Goal: Information Seeking & Learning: Learn about a topic

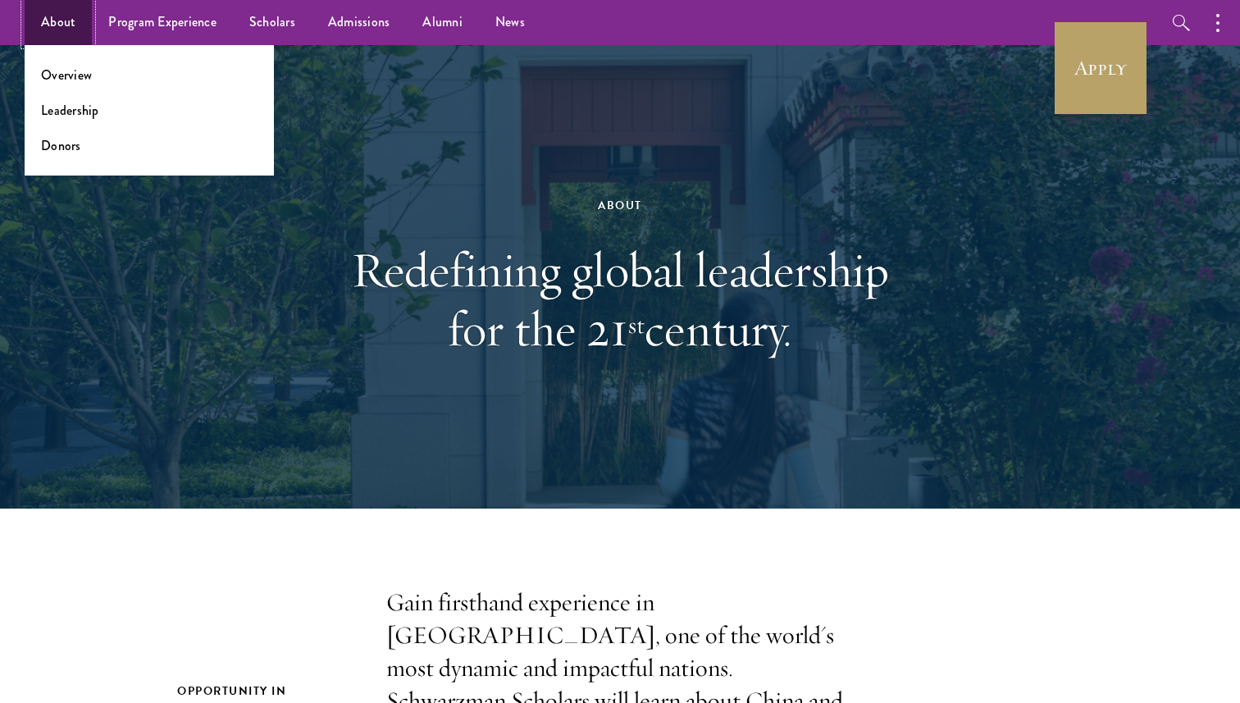
click at [52, 30] on link "About" at bounding box center [58, 22] width 67 height 45
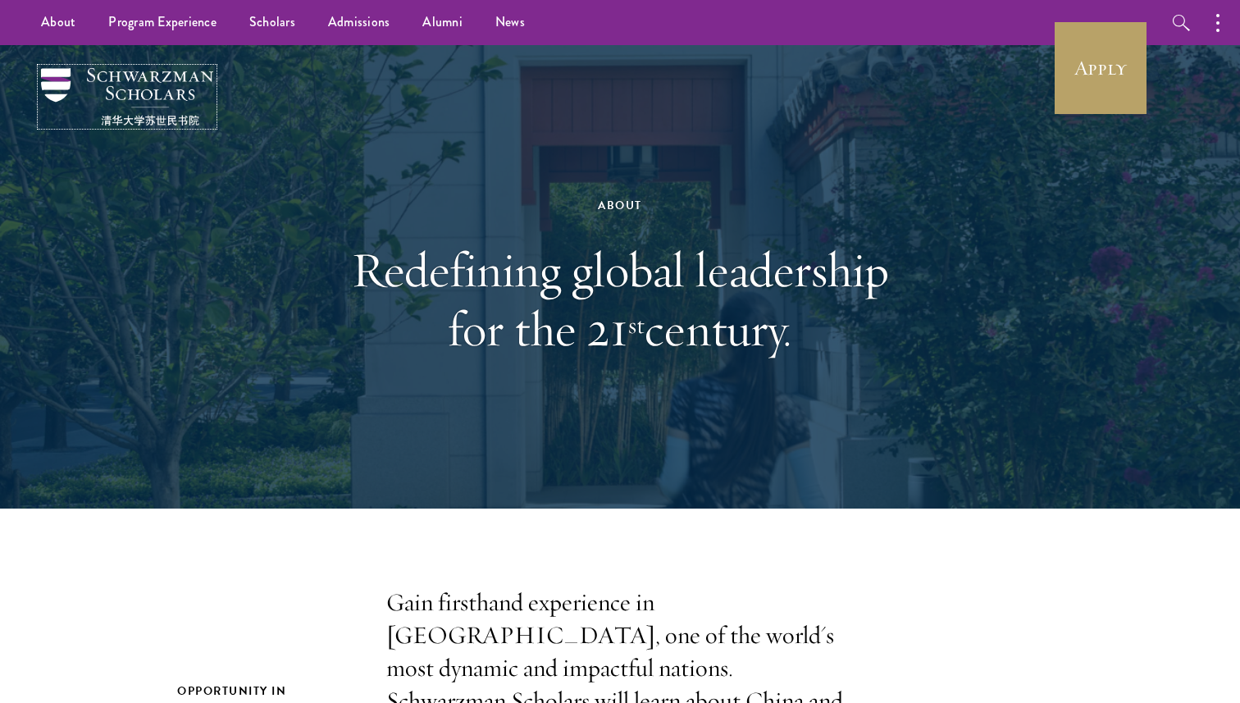
click at [167, 96] on img at bounding box center [127, 96] width 172 height 57
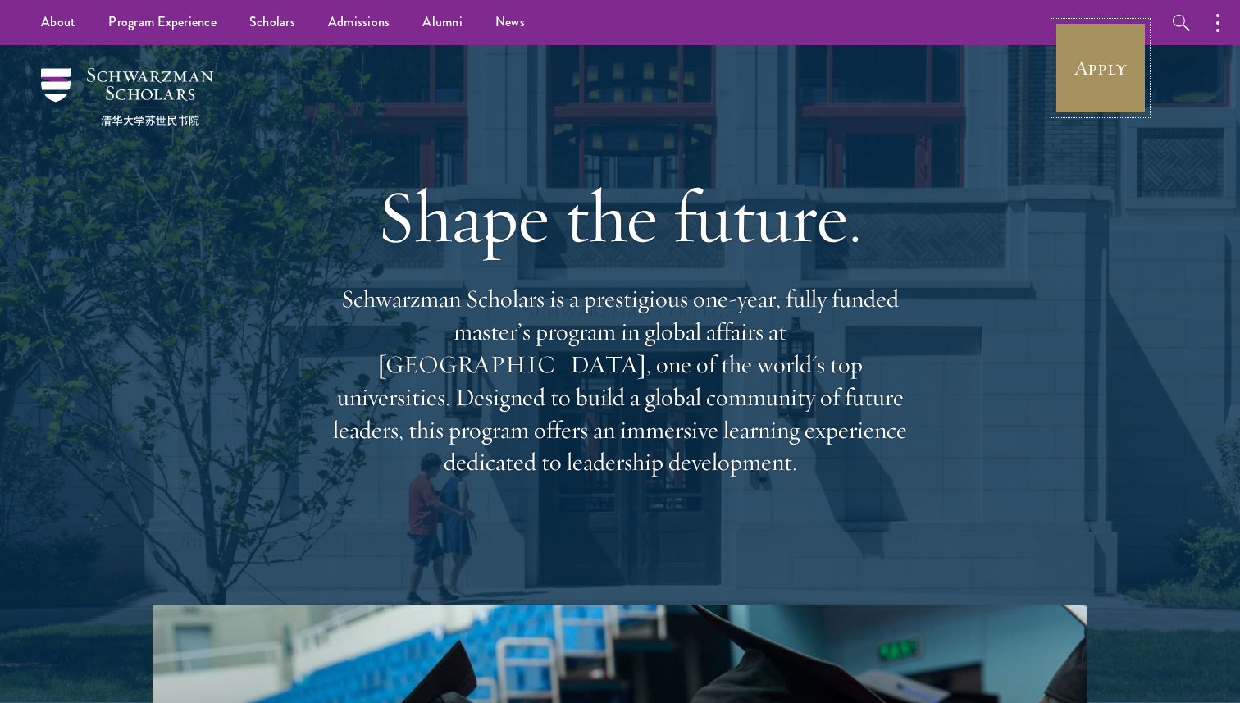
click at [1058, 62] on link "Apply" at bounding box center [1101, 68] width 92 height 92
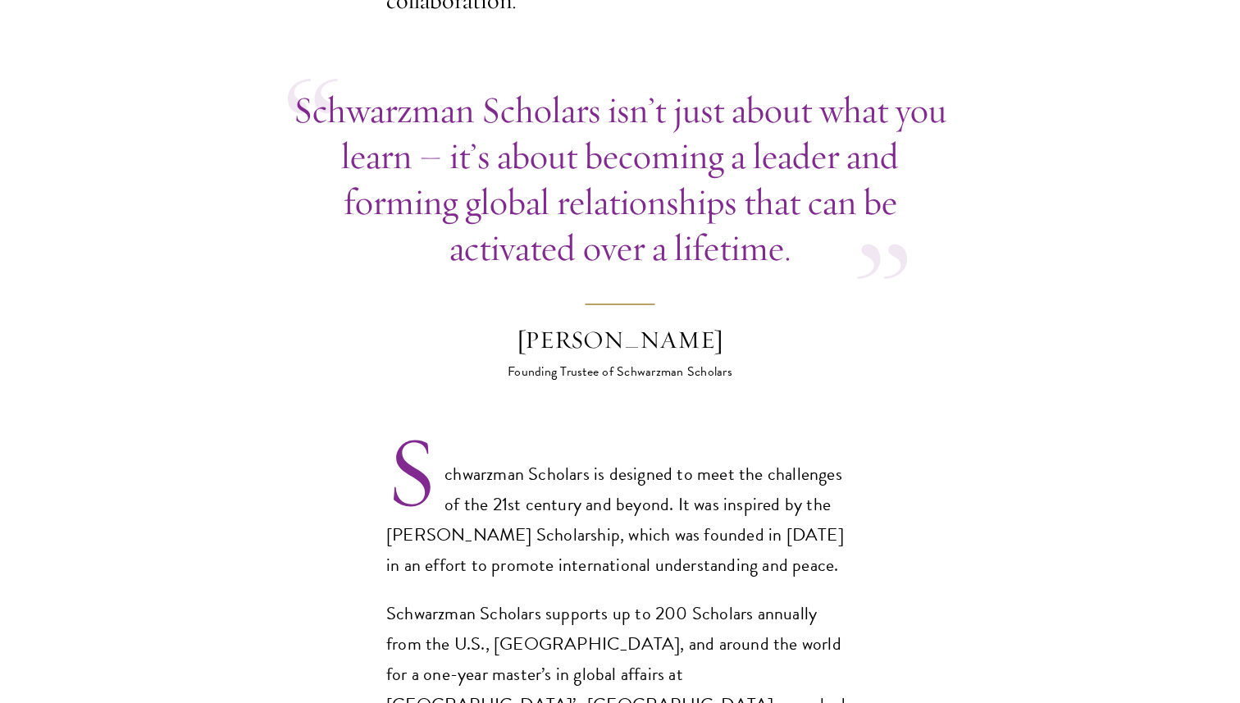
scroll to position [803, 0]
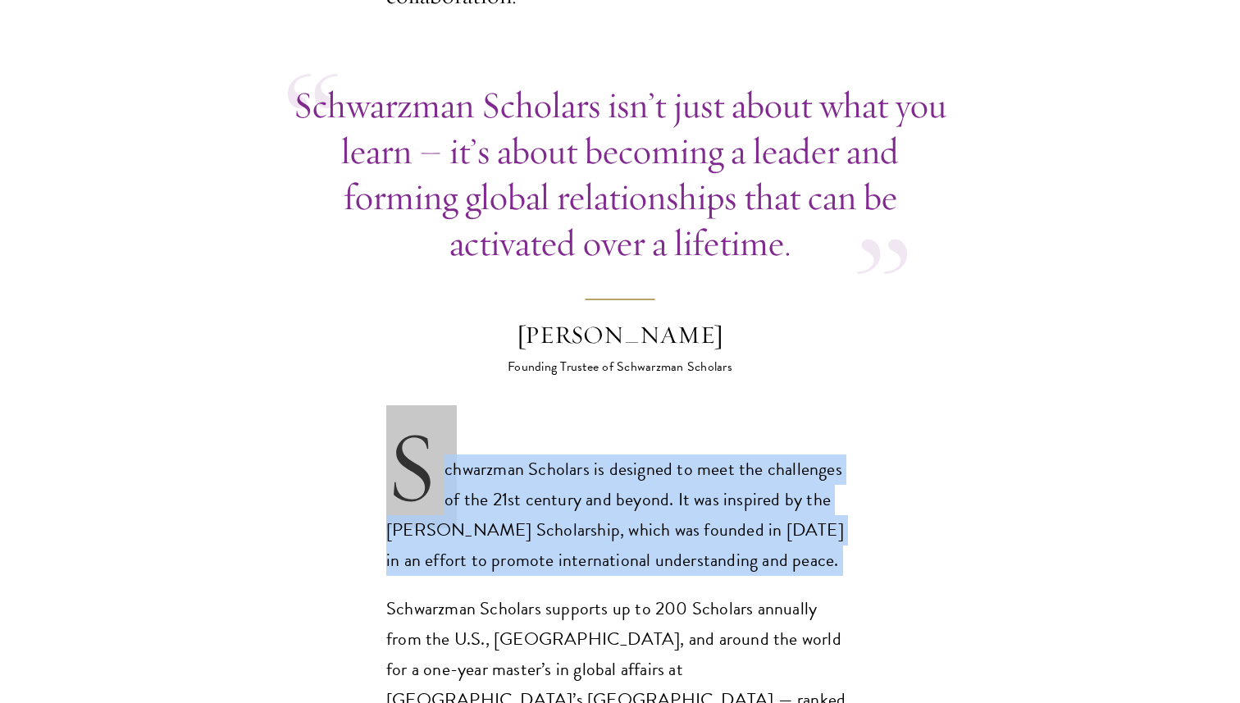
click at [700, 82] on p "Schwarzman Scholars isn’t just about what you learn – it’s about becoming a lea…" at bounding box center [620, 174] width 664 height 184
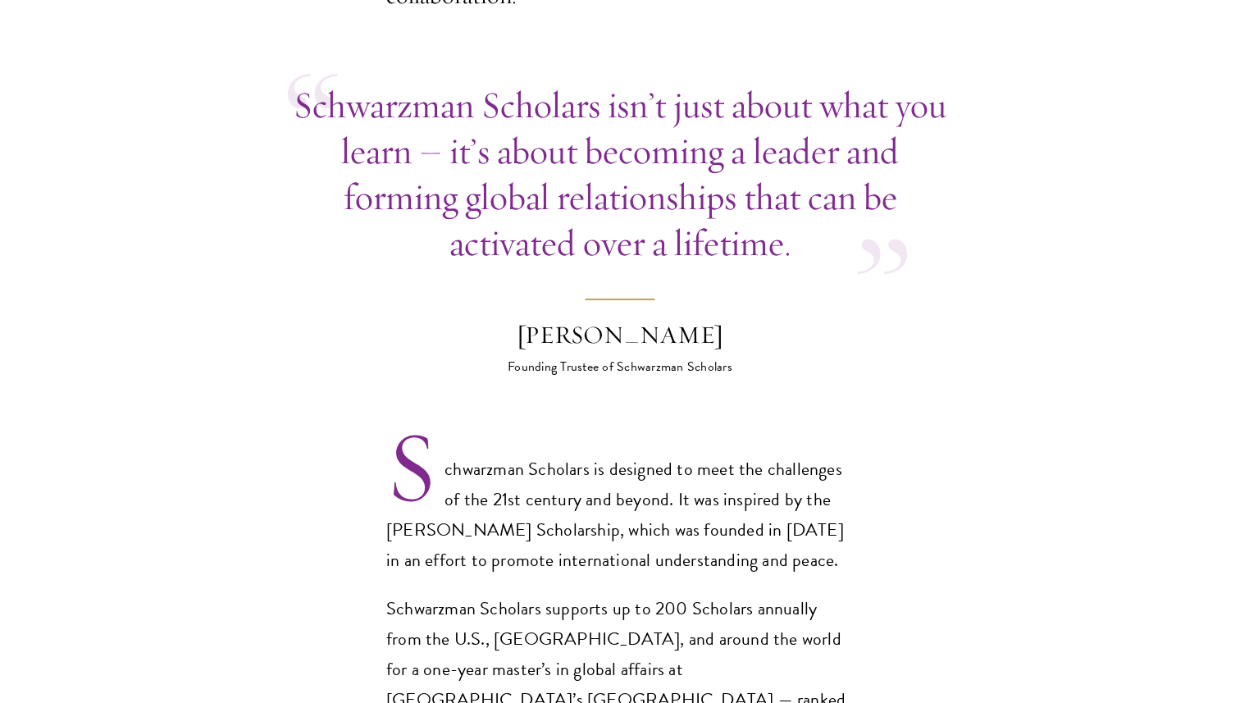
click at [700, 82] on p "Schwarzman Scholars isn’t just about what you learn – it’s about becoming a lea…" at bounding box center [620, 174] width 664 height 184
click at [597, 82] on p "Schwarzman Scholars isn’t just about what you learn – it’s about becoming a lea…" at bounding box center [620, 174] width 664 height 184
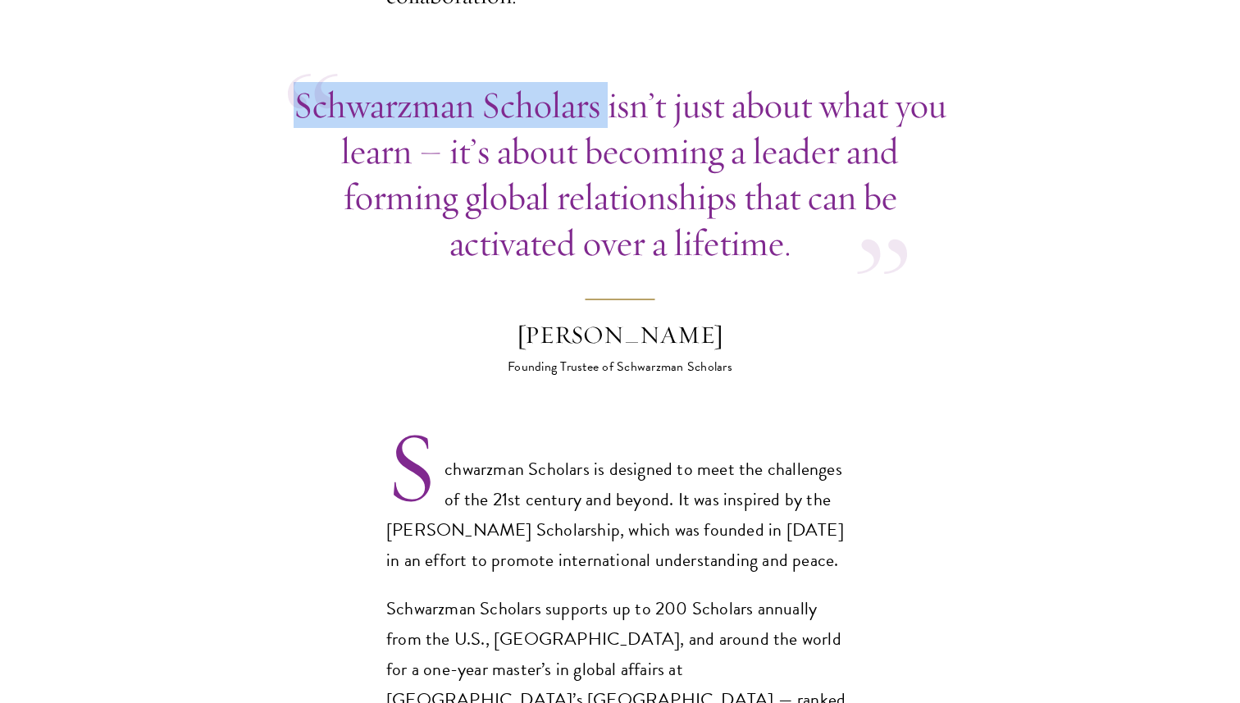
drag, startPoint x: 597, startPoint y: 82, endPoint x: 263, endPoint y: 71, distance: 334.9
copy p "Schwarzman Scholars"
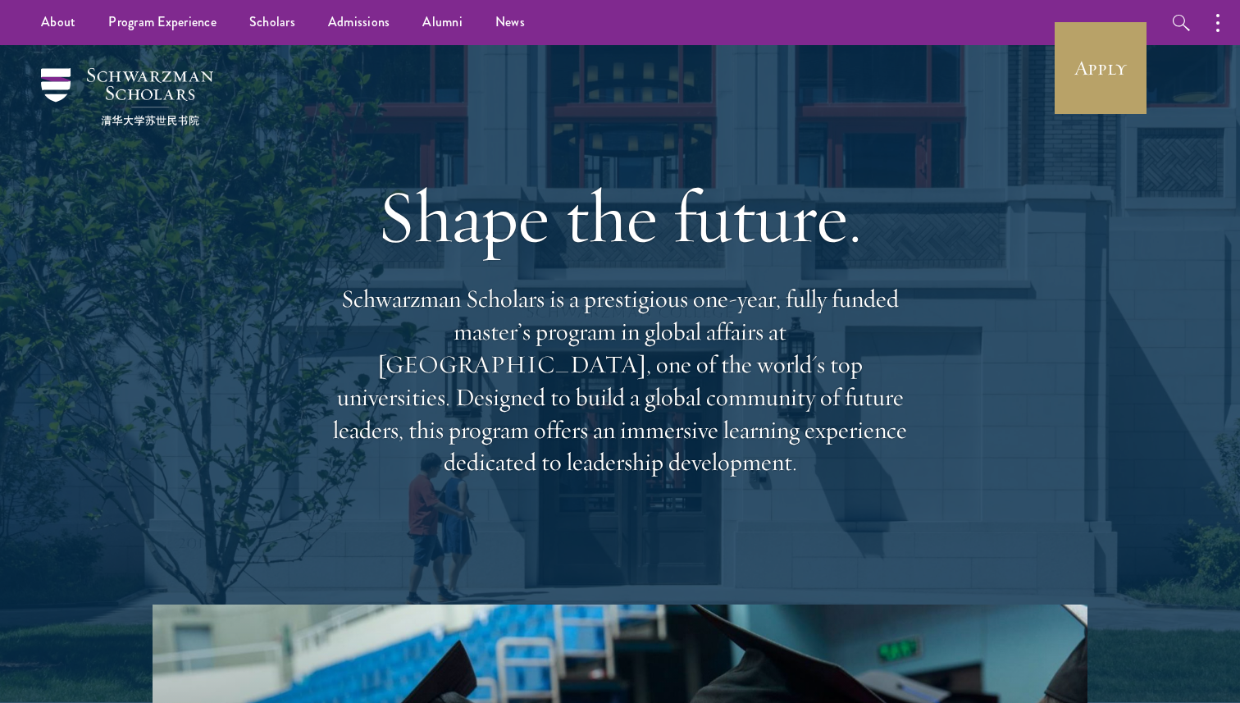
click at [495, 324] on p "Schwarzman Scholars is a prestigious one-year, fully funded master’s program in…" at bounding box center [620, 381] width 591 height 196
click at [495, 325] on p "Schwarzman Scholars is a prestigious one-year, fully funded master’s program in…" at bounding box center [620, 381] width 591 height 196
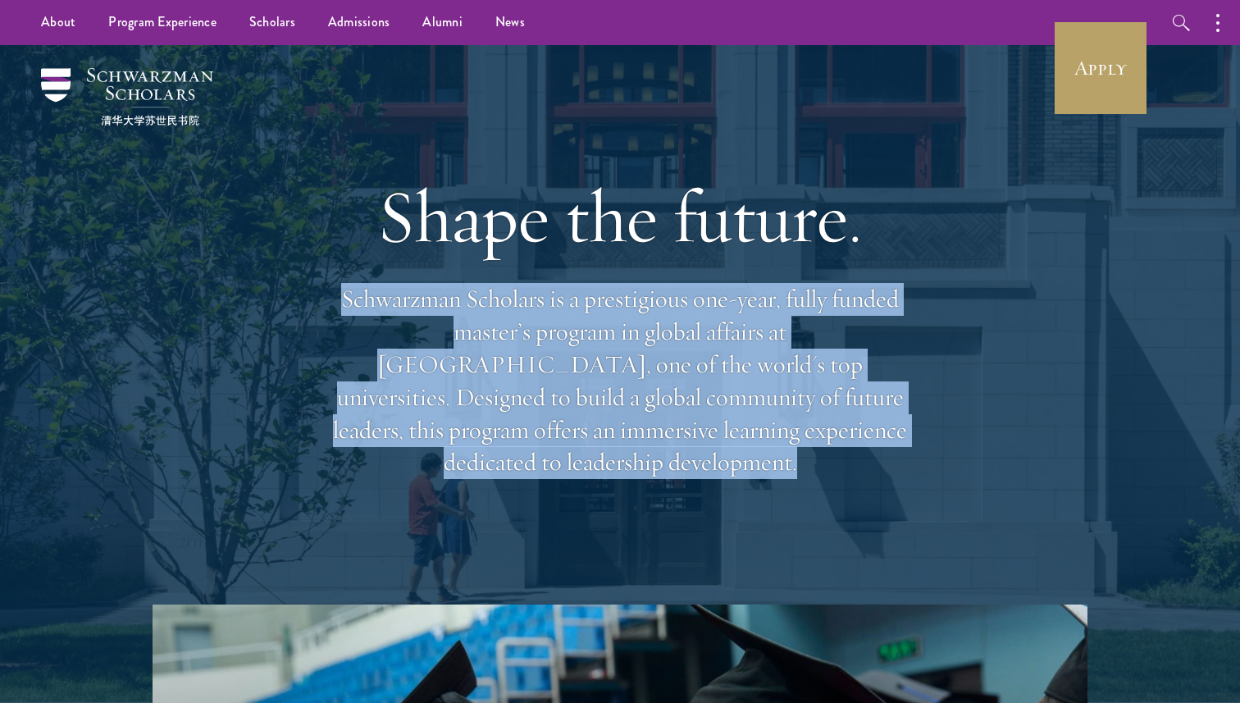
click at [500, 404] on p "Schwarzman Scholars is a prestigious one-year, fully funded master’s program in…" at bounding box center [620, 381] width 591 height 196
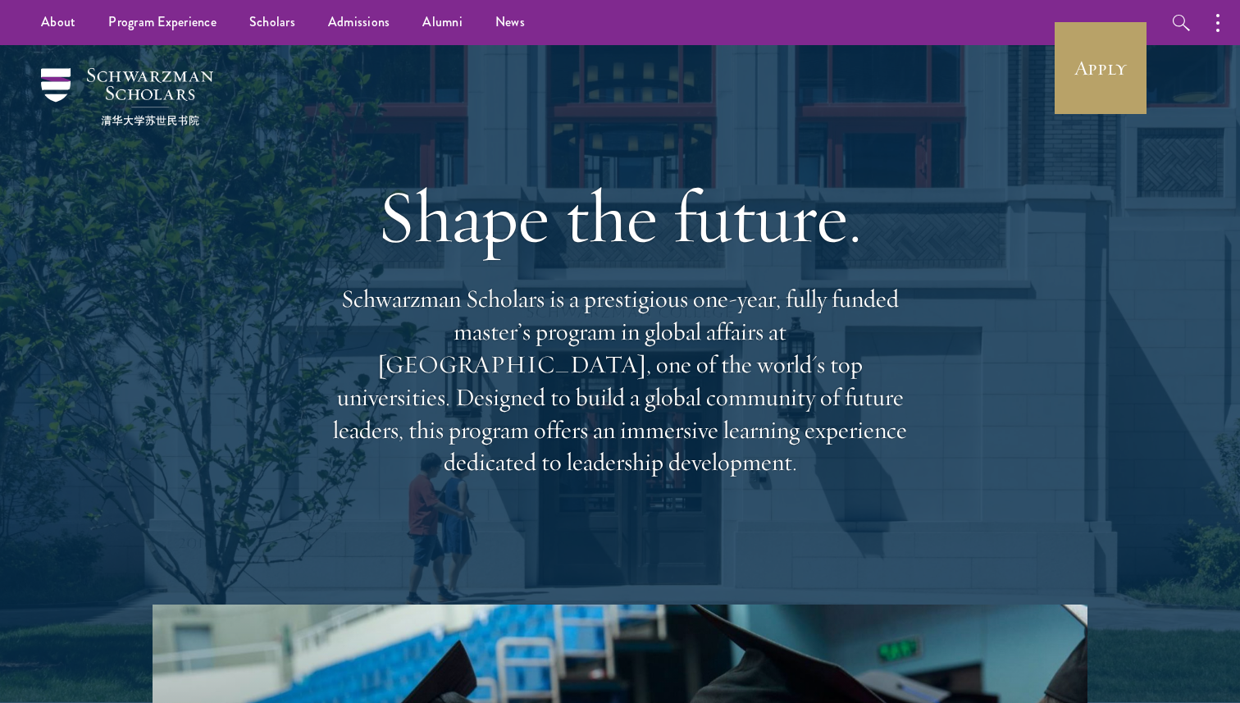
click at [500, 404] on p "Schwarzman Scholars is a prestigious one-year, fully funded master’s program in…" at bounding box center [620, 381] width 591 height 196
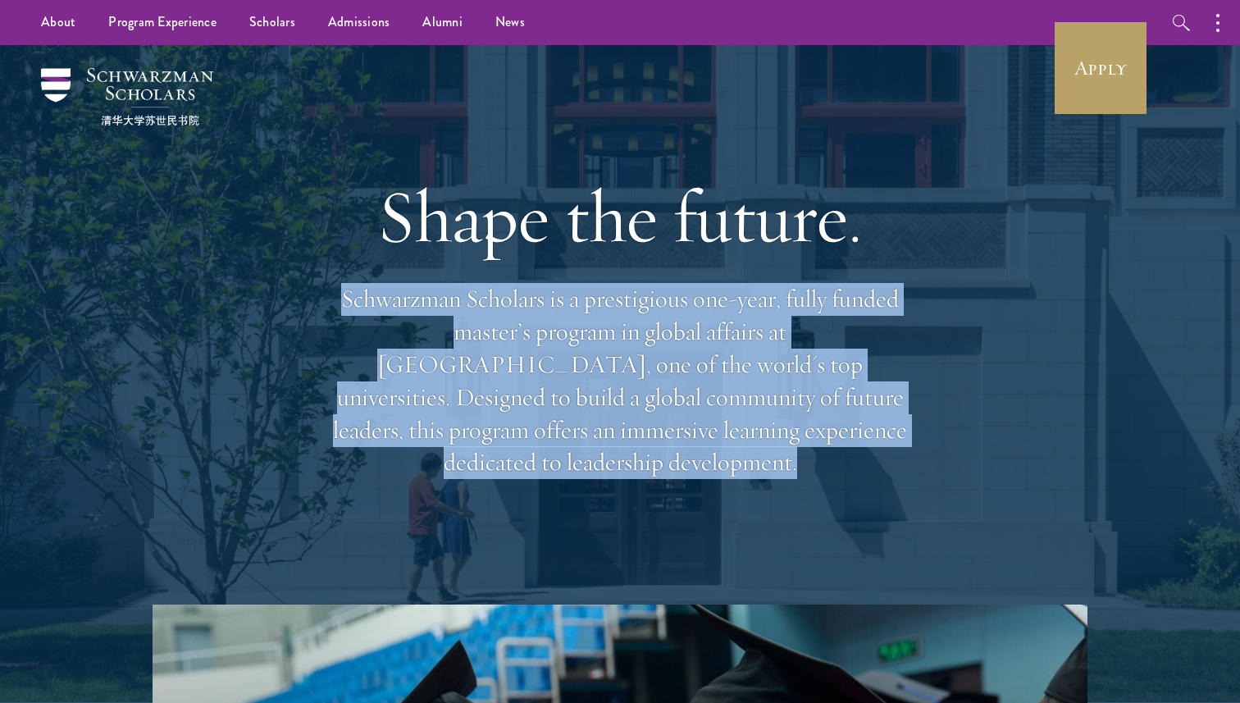
click at [500, 404] on p "Schwarzman Scholars is a prestigious one-year, fully funded master’s program in…" at bounding box center [620, 381] width 591 height 196
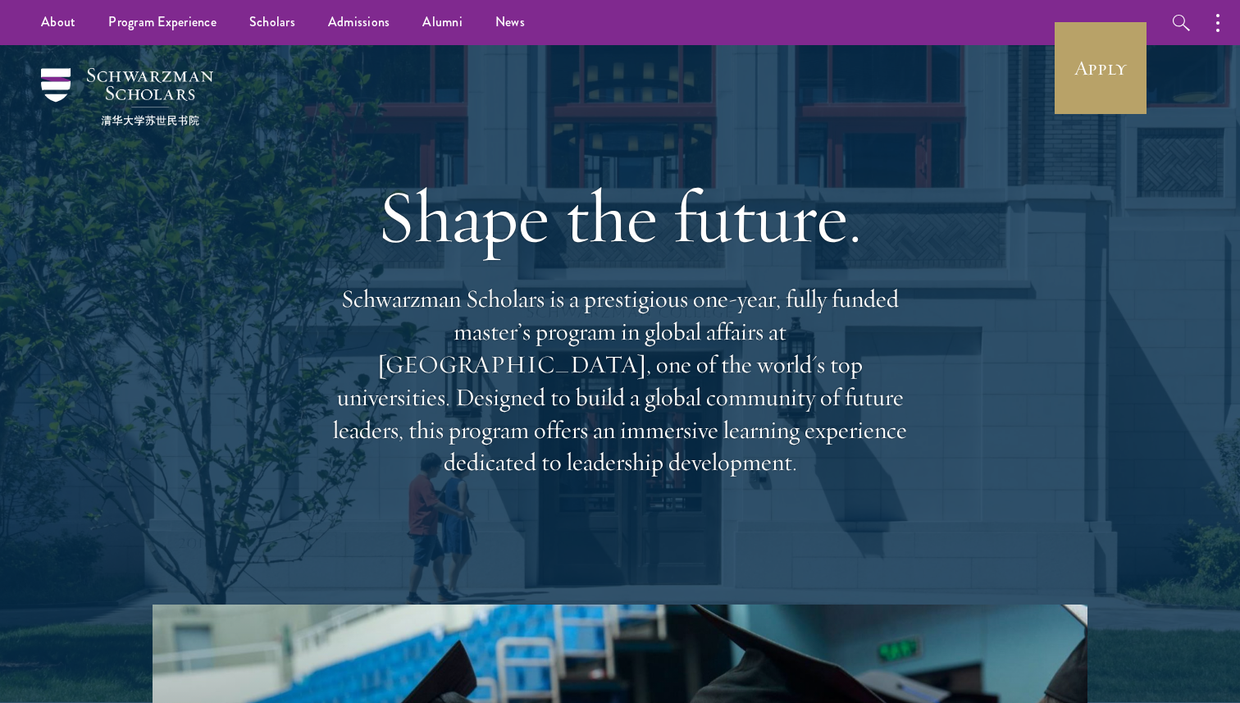
click at [500, 404] on p "Schwarzman Scholars is a prestigious one-year, fully funded master’s program in…" at bounding box center [620, 381] width 591 height 196
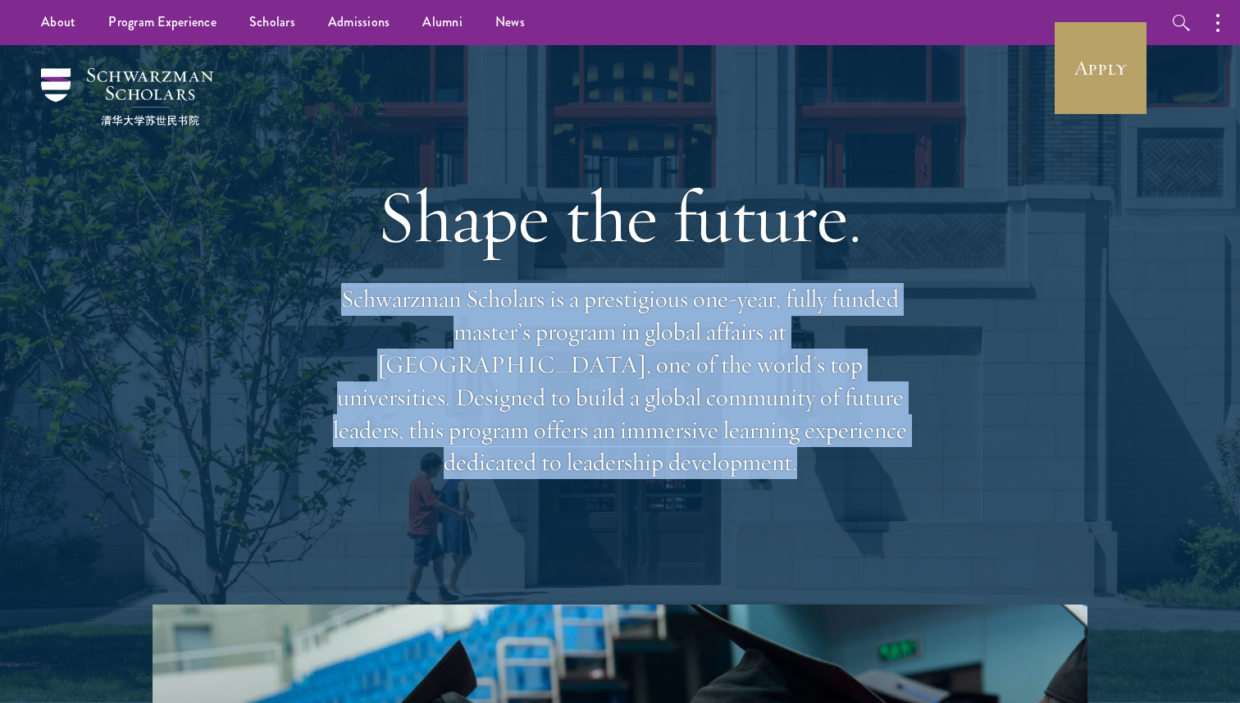
click at [500, 404] on p "Schwarzman Scholars is a prestigious one-year, fully funded master’s program in…" at bounding box center [620, 381] width 591 height 196
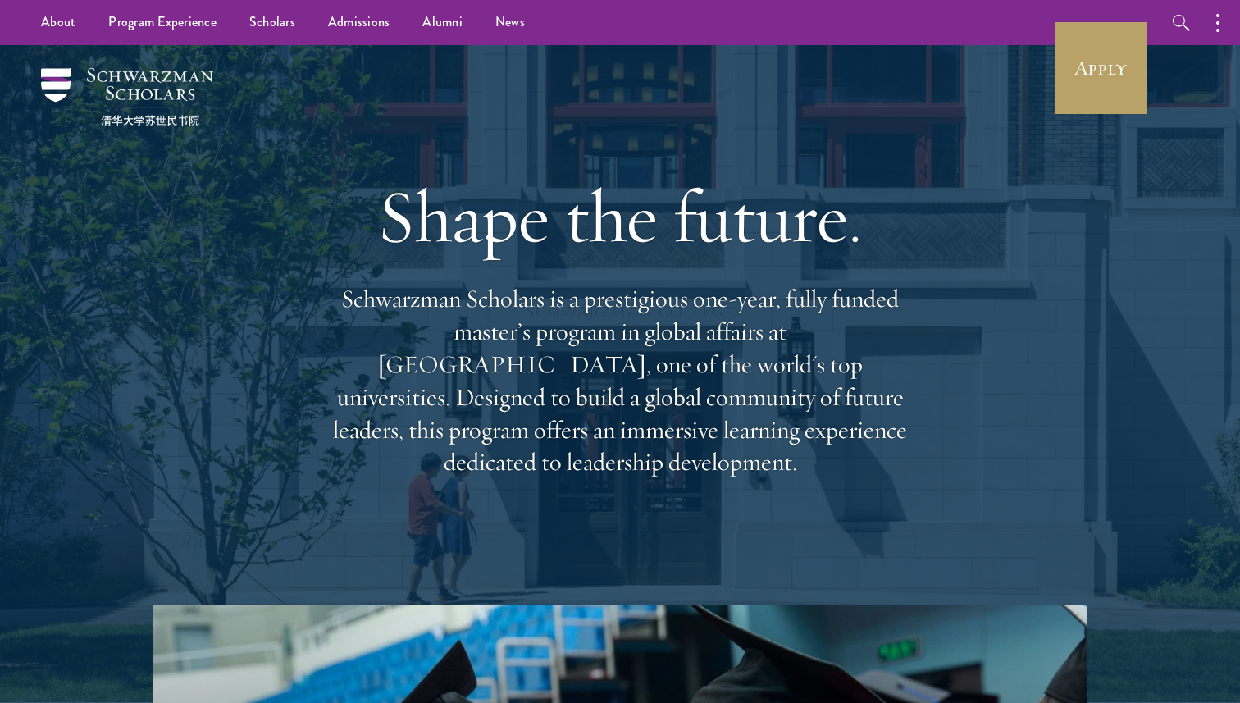
click at [500, 404] on p "Schwarzman Scholars is a prestigious one-year, fully funded master’s program in…" at bounding box center [620, 381] width 591 height 196
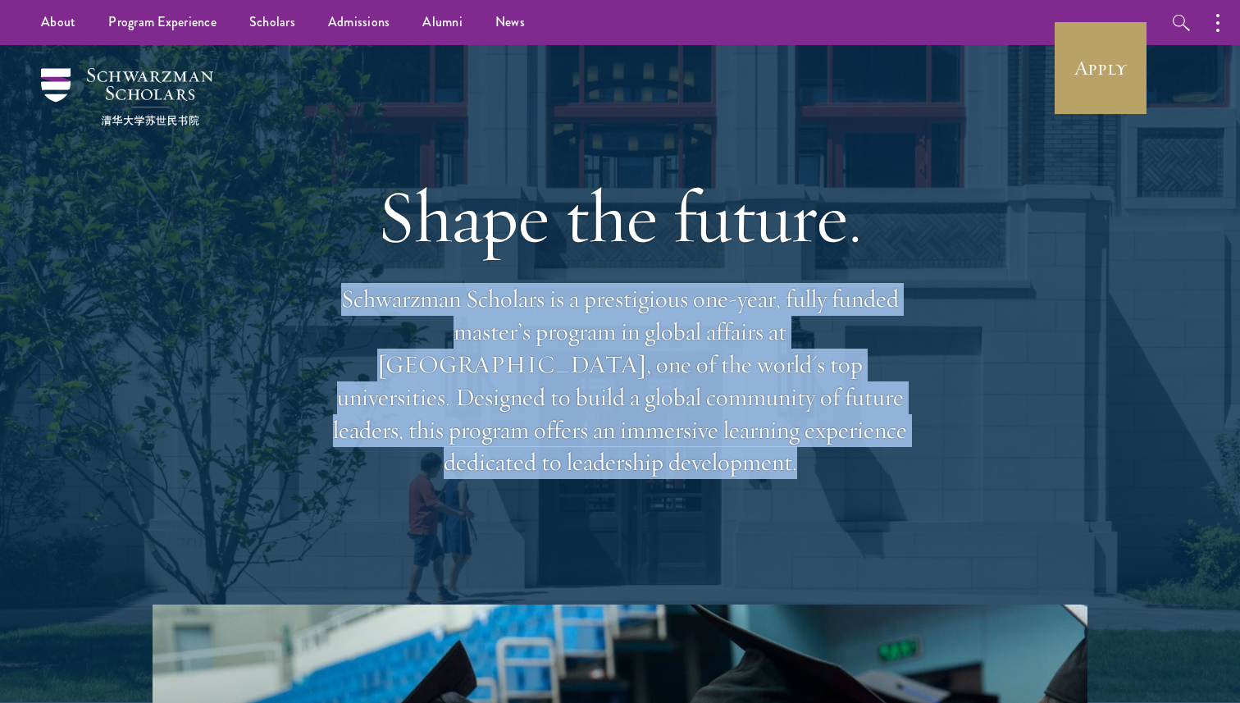
click at [500, 404] on p "Schwarzman Scholars is a prestigious one-year, fully funded master’s program in…" at bounding box center [620, 381] width 591 height 196
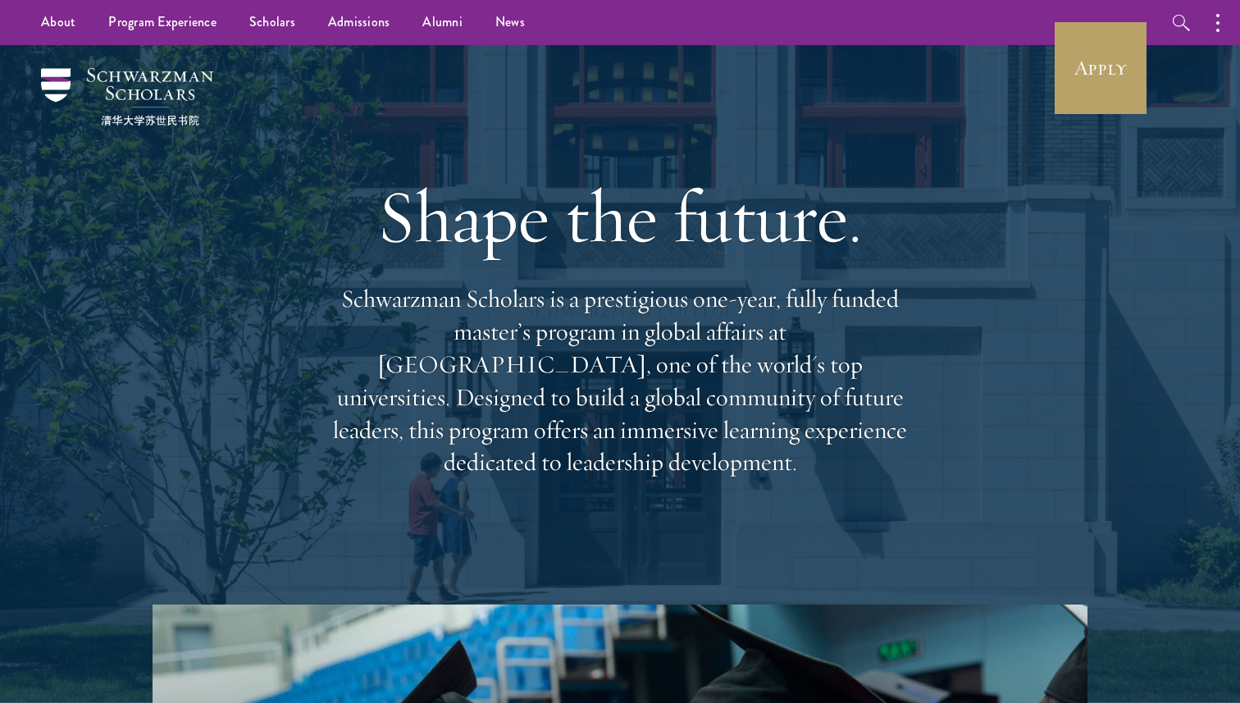
click at [500, 404] on p "Schwarzman Scholars is a prestigious one-year, fully funded master’s program in…" at bounding box center [620, 381] width 591 height 196
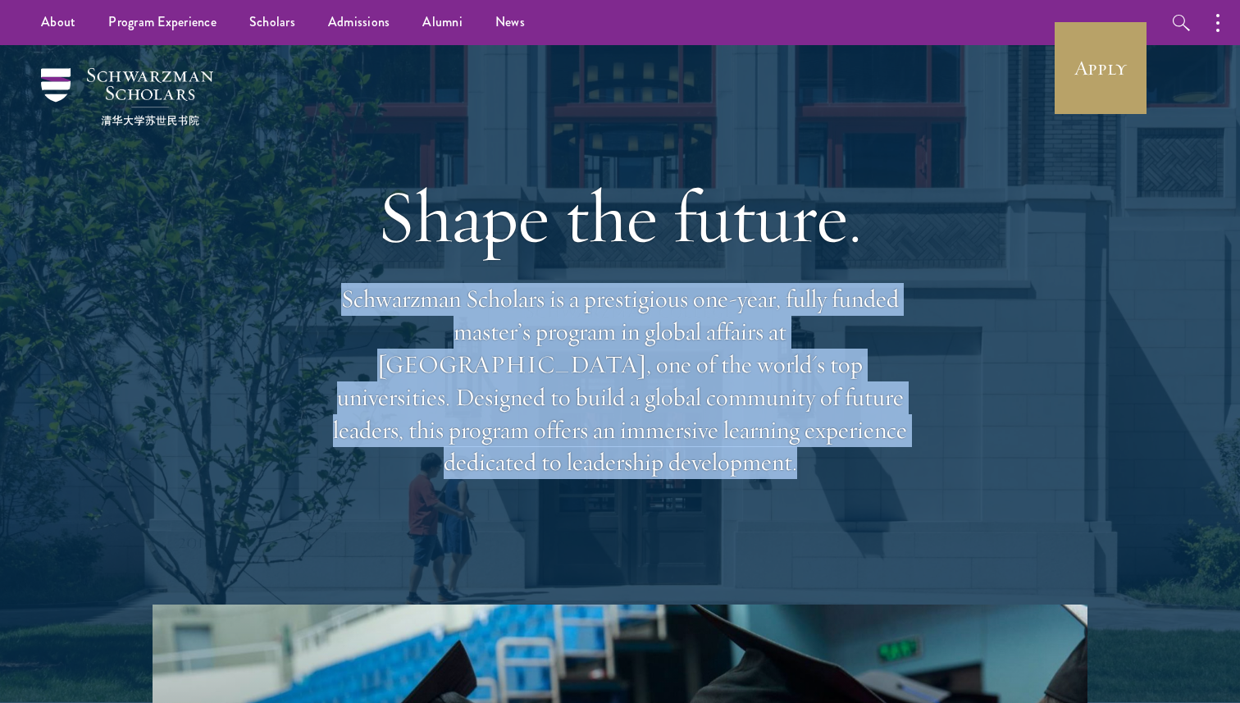
click at [500, 404] on p "Schwarzman Scholars is a prestigious one-year, fully funded master’s program in…" at bounding box center [620, 381] width 591 height 196
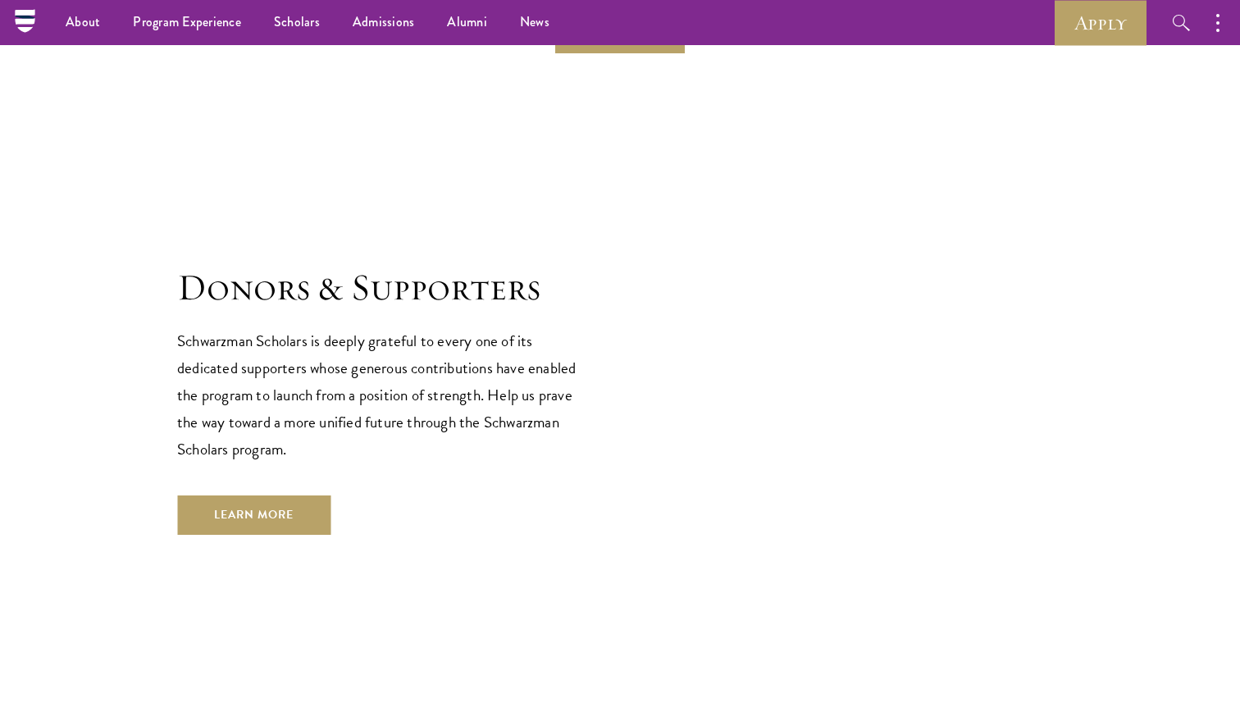
scroll to position [4386, 0]
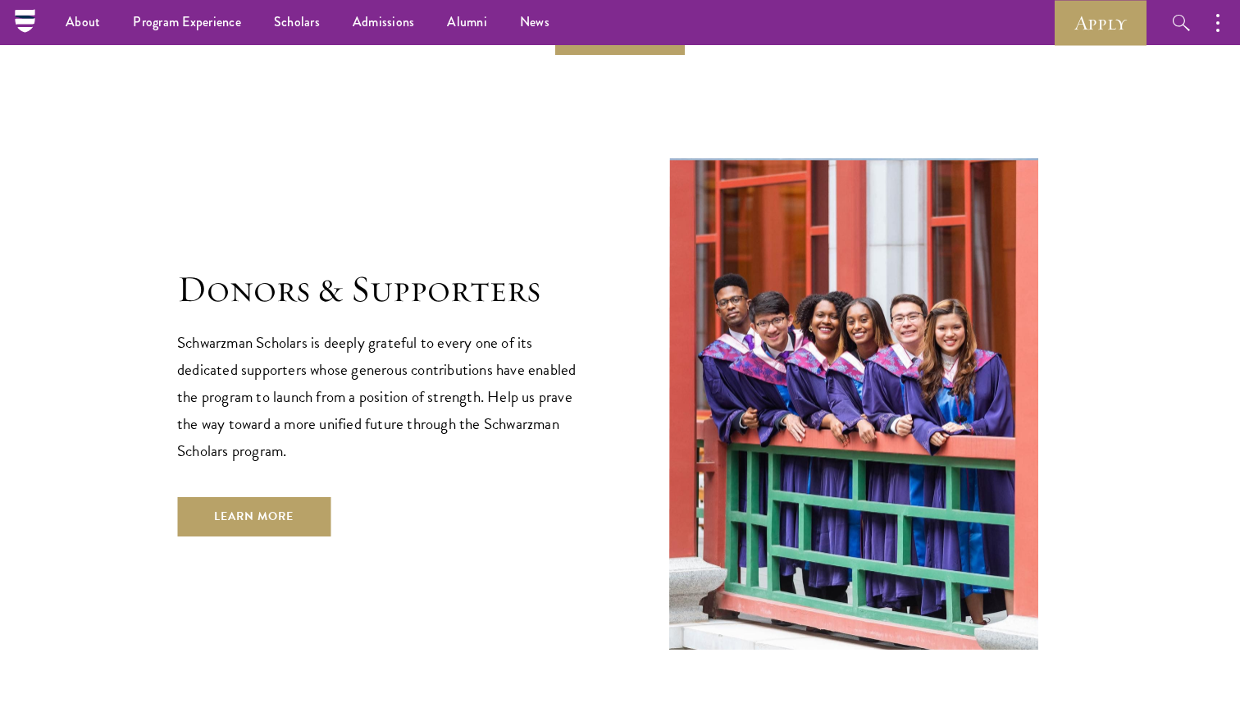
click at [483, 370] on p "Schwarzman Scholars is deeply grateful to every one of its dedicated supporters…" at bounding box center [382, 396] width 410 height 135
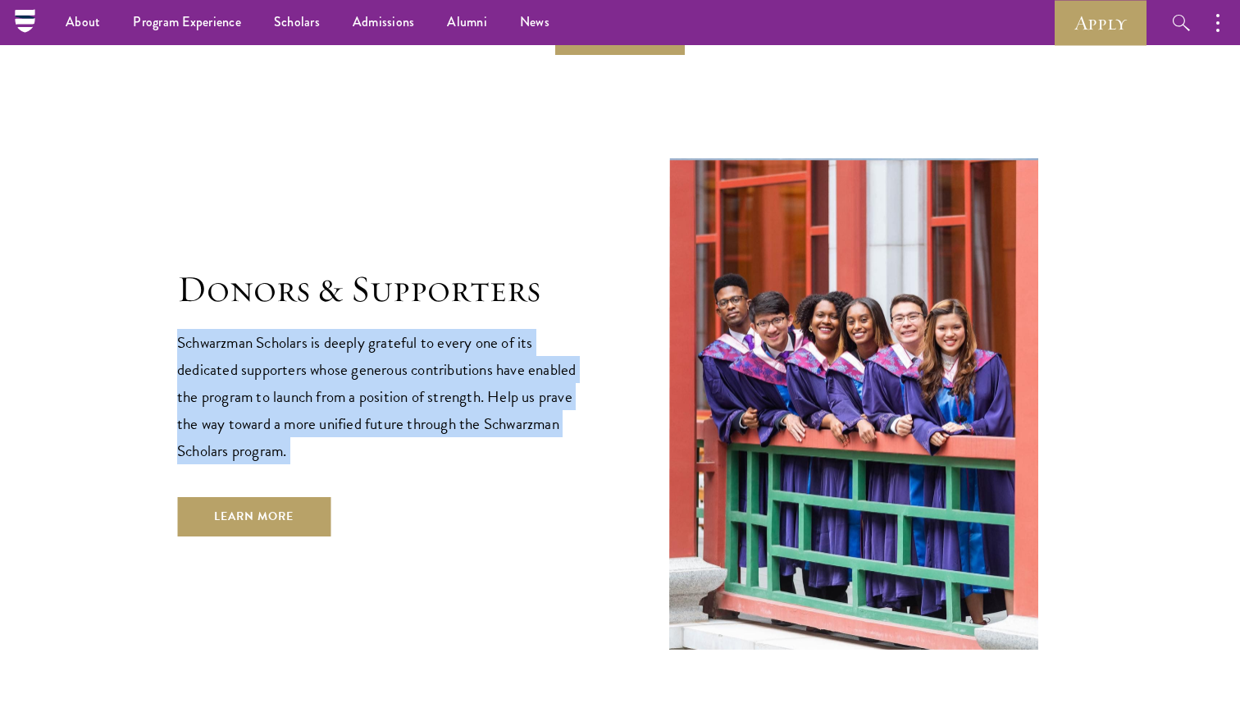
click at [775, 235] on img at bounding box center [853, 404] width 369 height 493
click at [540, 402] on p "Schwarzman Scholars is deeply grateful to every one of its dedicated supporters…" at bounding box center [382, 396] width 410 height 135
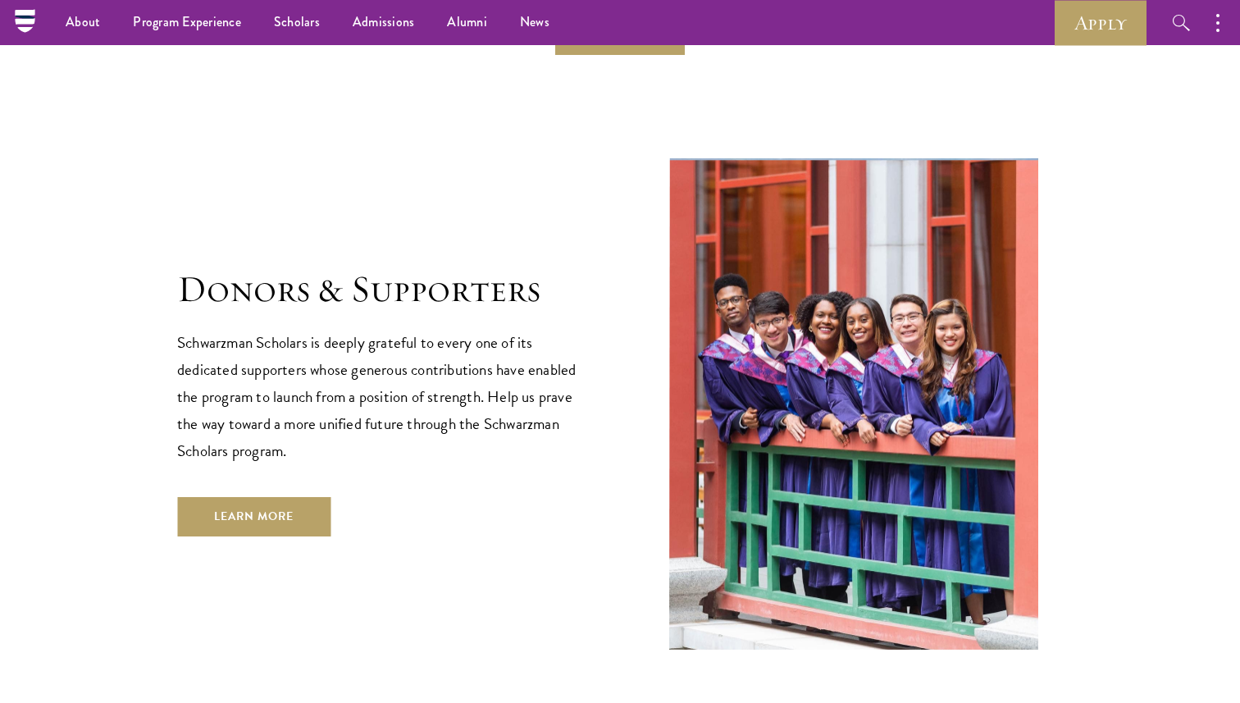
click at [540, 402] on p "Schwarzman Scholars is deeply grateful to every one of its dedicated supporters…" at bounding box center [382, 396] width 410 height 135
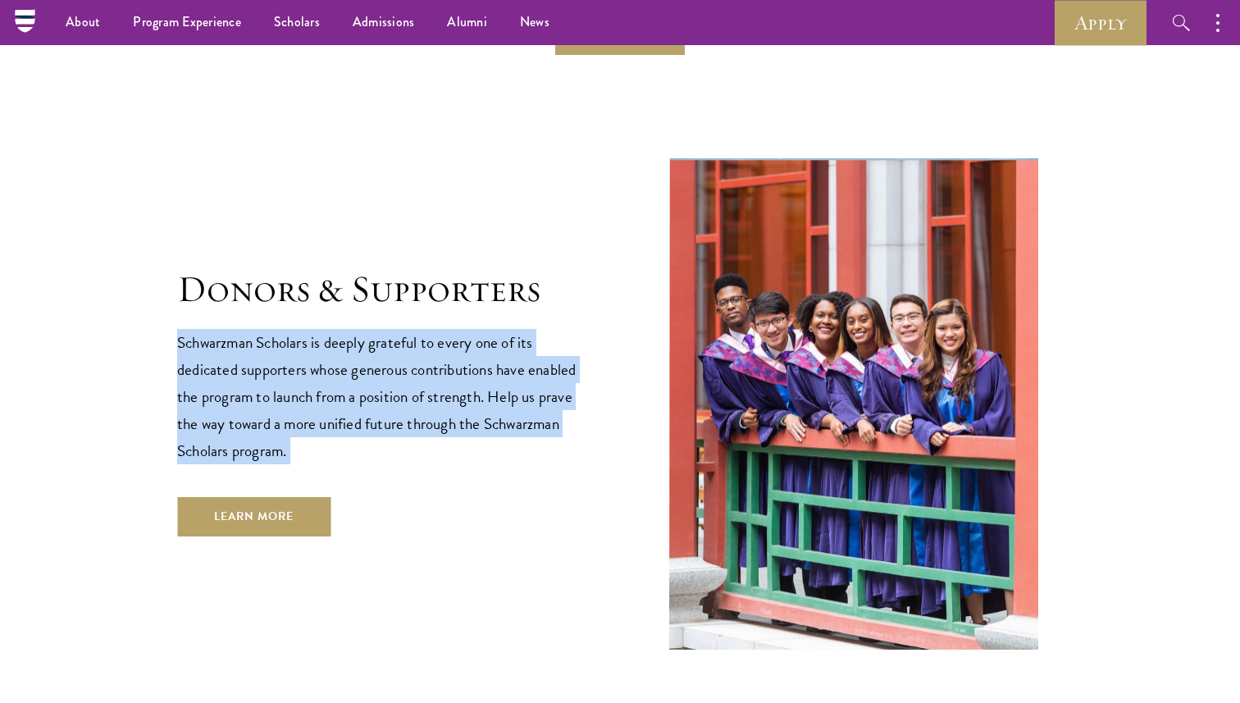
click at [540, 402] on p "Schwarzman Scholars is deeply grateful to every one of its dedicated supporters…" at bounding box center [382, 396] width 410 height 135
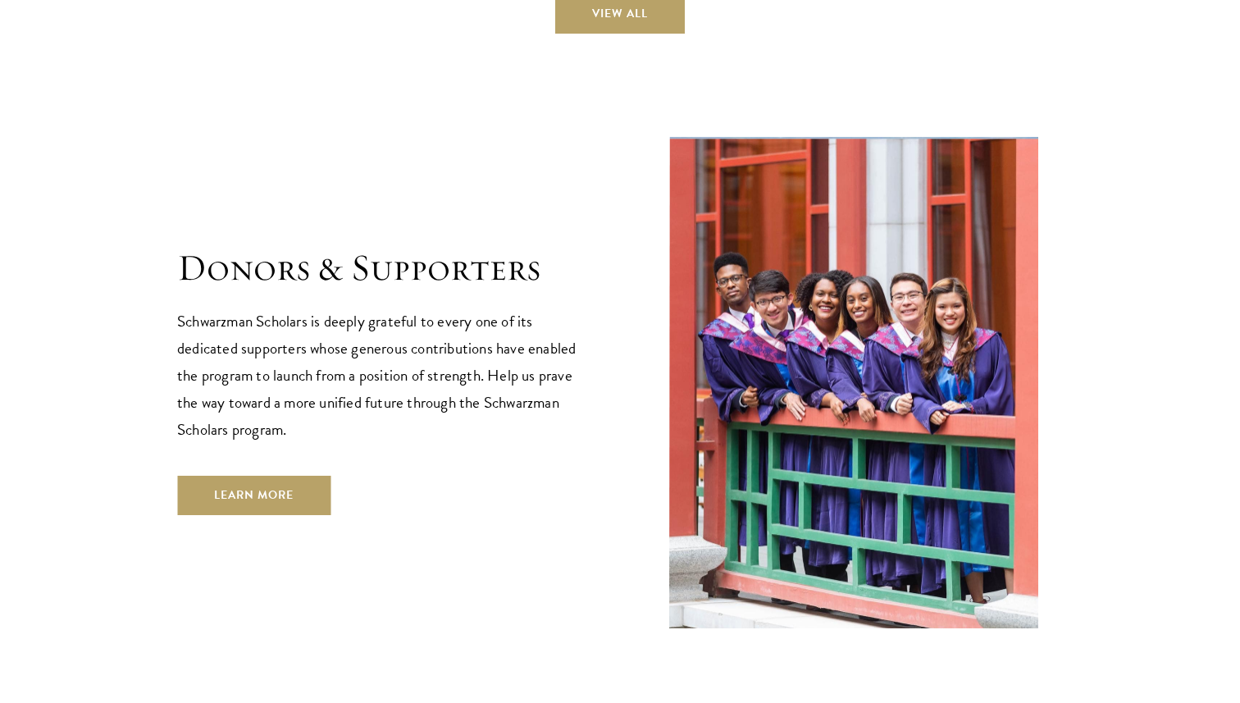
scroll to position [4781, 0]
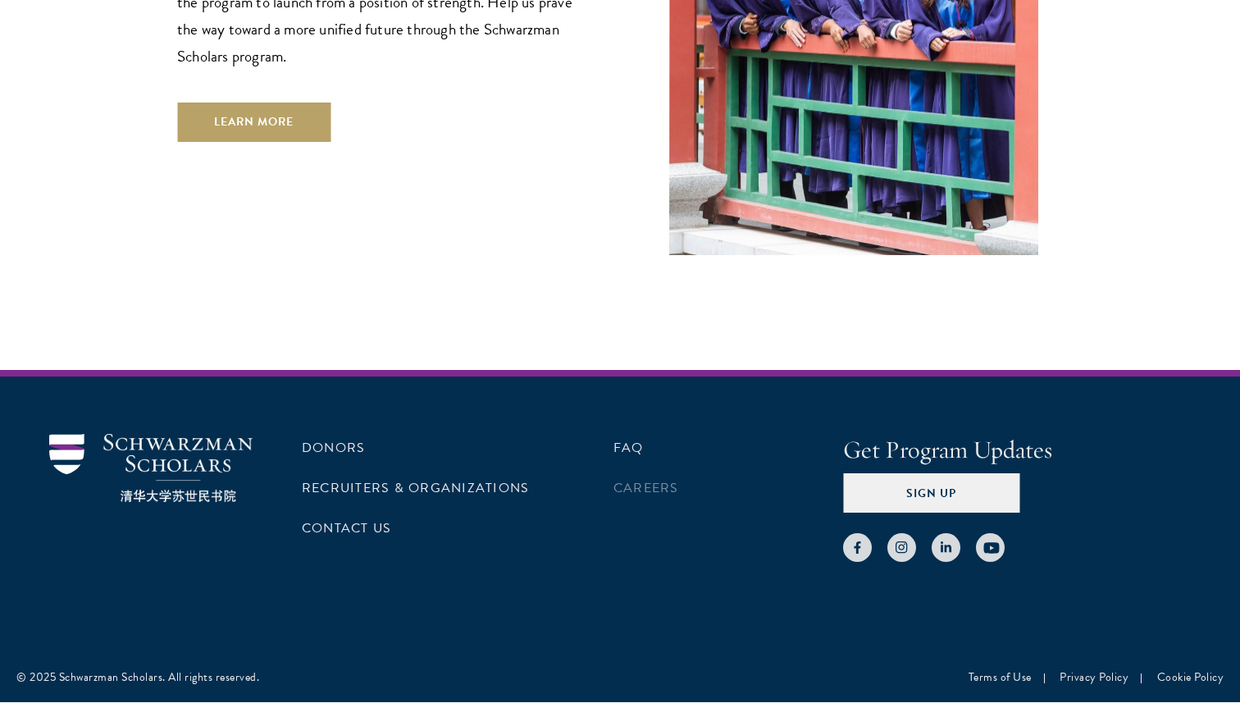
click at [683, 474] on li "Careers" at bounding box center [729, 488] width 230 height 28
click at [667, 478] on link "Careers" at bounding box center [647, 488] width 66 height 20
click at [172, 434] on img at bounding box center [150, 468] width 203 height 68
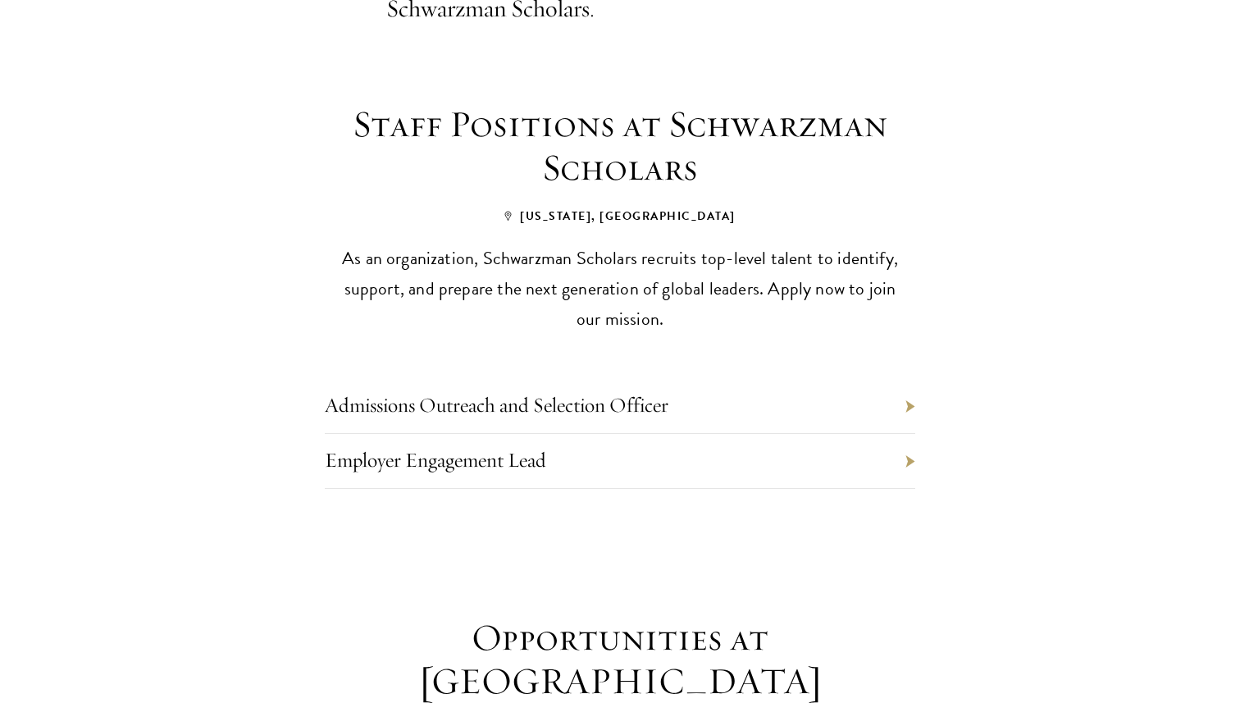
scroll to position [682, 0]
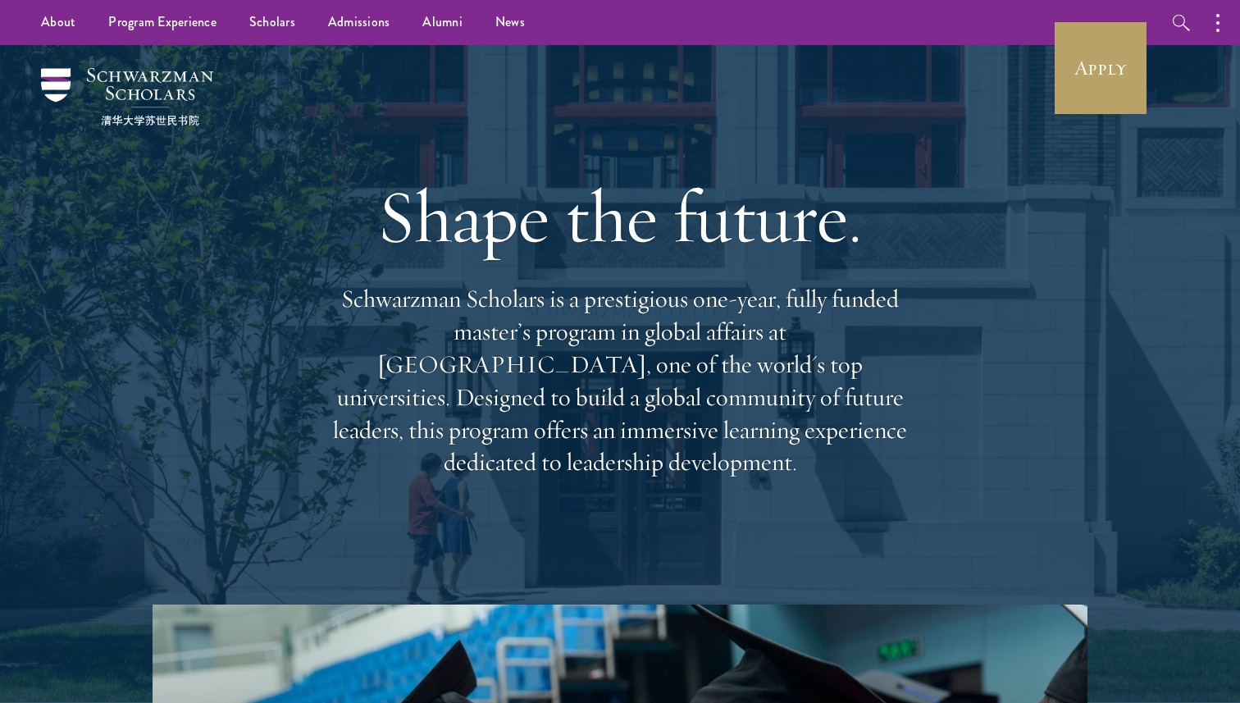
scroll to position [30, 0]
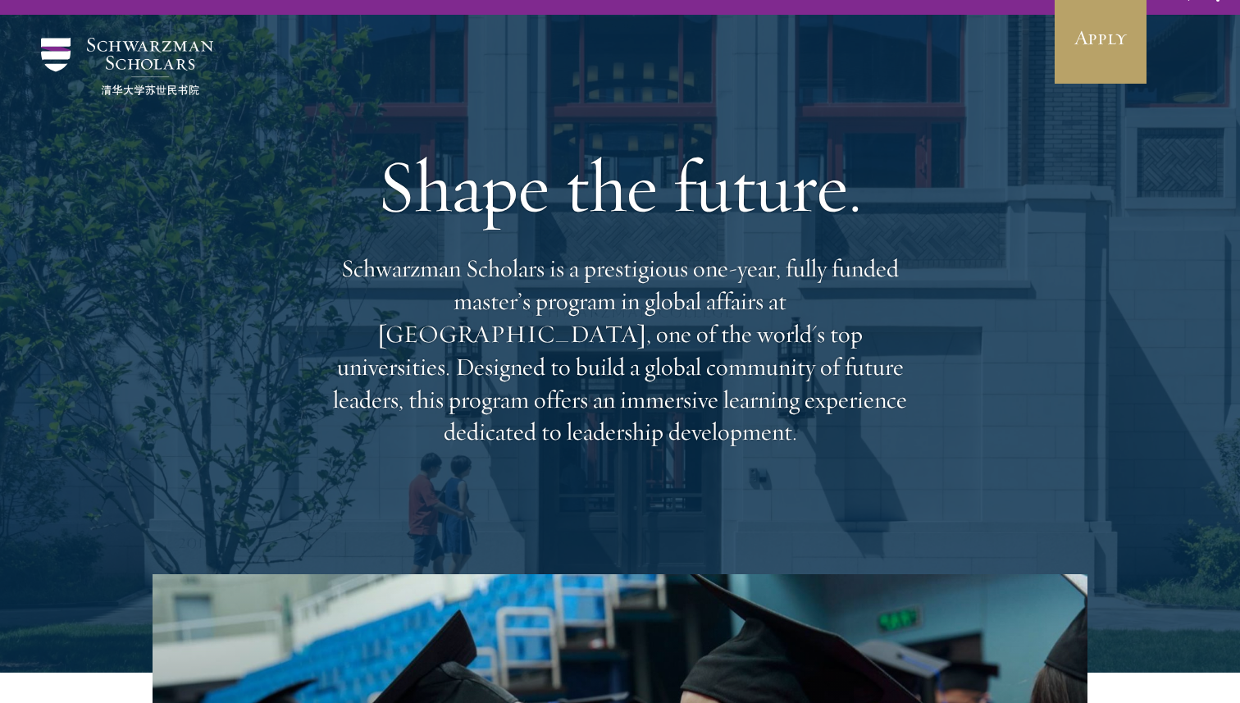
click at [444, 376] on p "Schwarzman Scholars is a prestigious one-year, fully funded master’s program in…" at bounding box center [620, 351] width 591 height 196
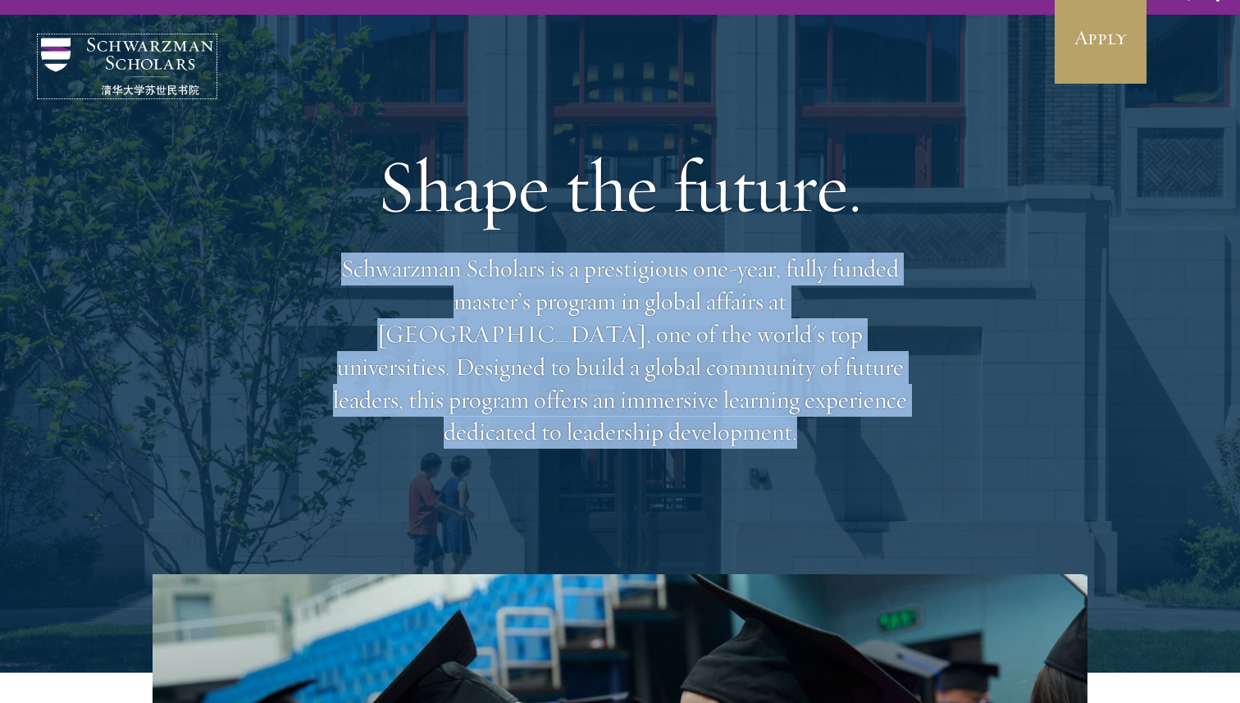
click at [169, 69] on img at bounding box center [127, 66] width 172 height 57
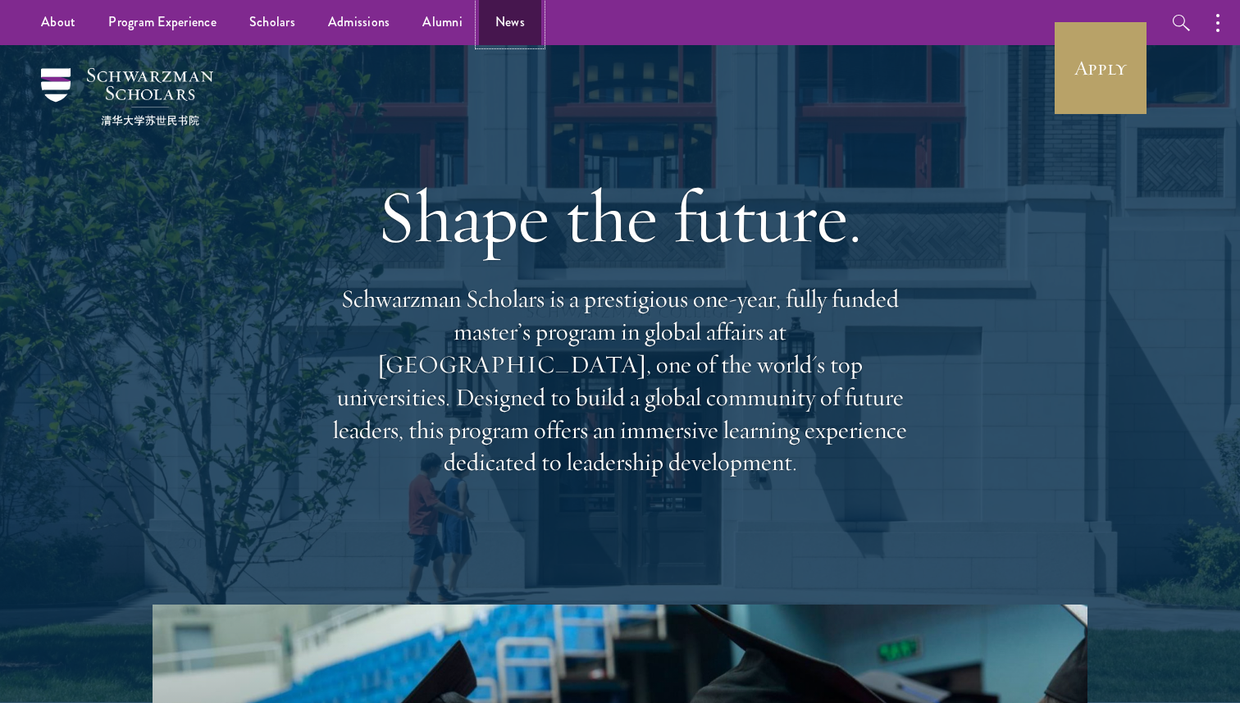
click at [493, 34] on link "News" at bounding box center [510, 22] width 62 height 45
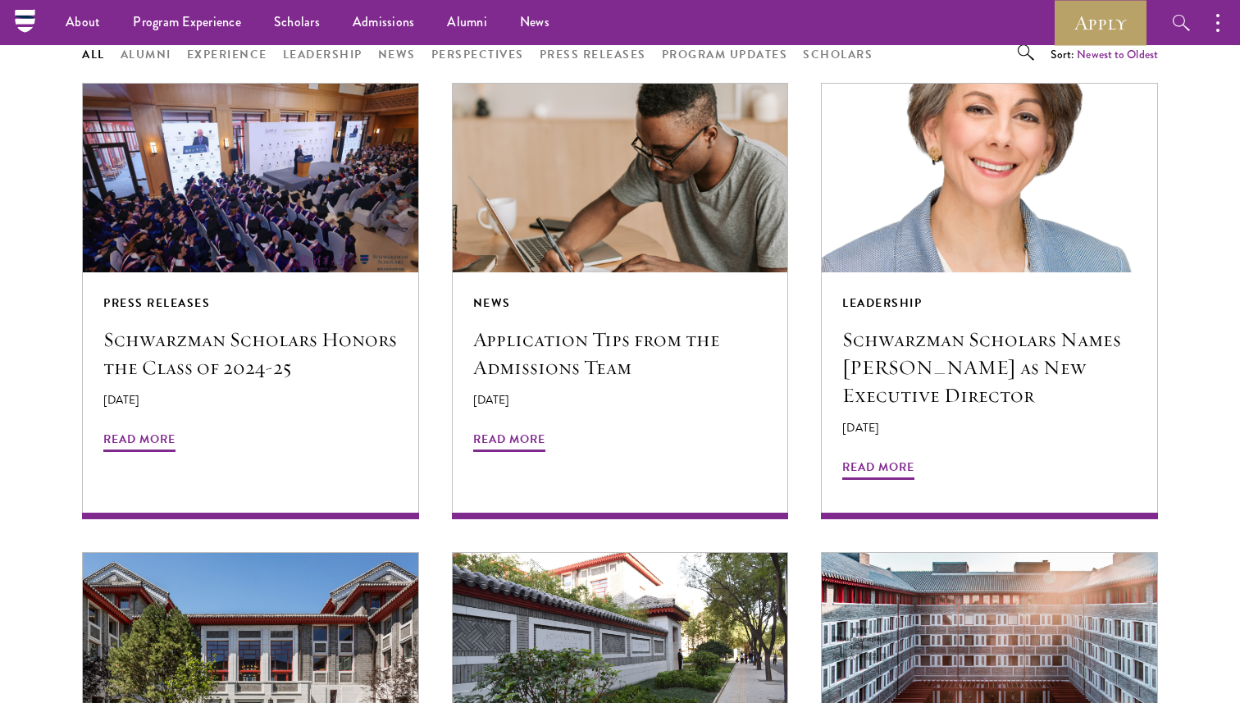
scroll to position [1343, 0]
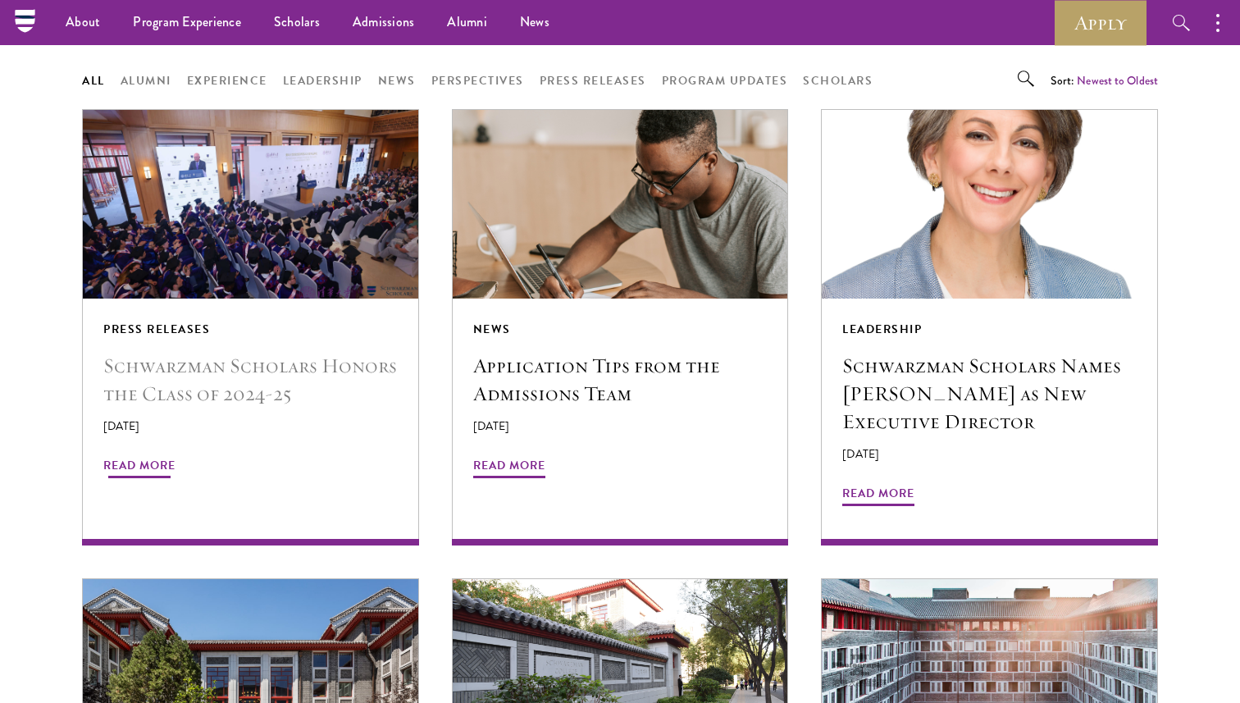
click at [300, 361] on h5 "Schwarzman Scholars Honors the Class of 2024-25" at bounding box center [250, 380] width 295 height 56
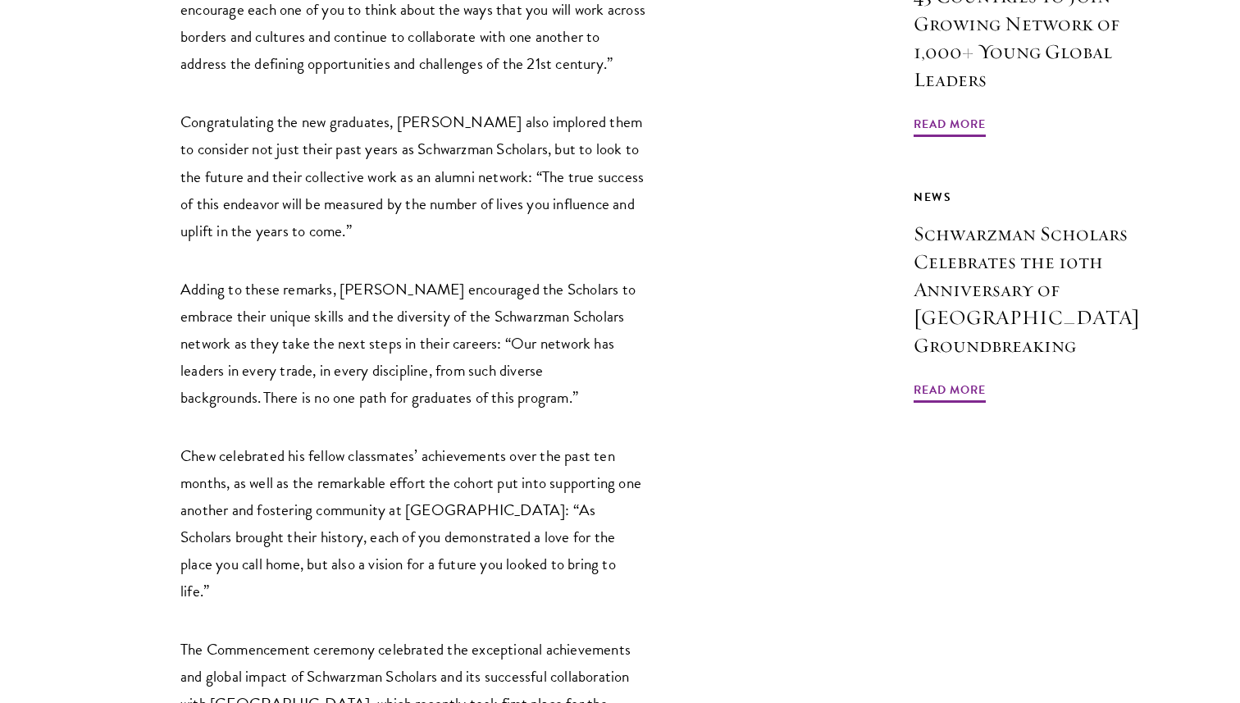
scroll to position [1494, 0]
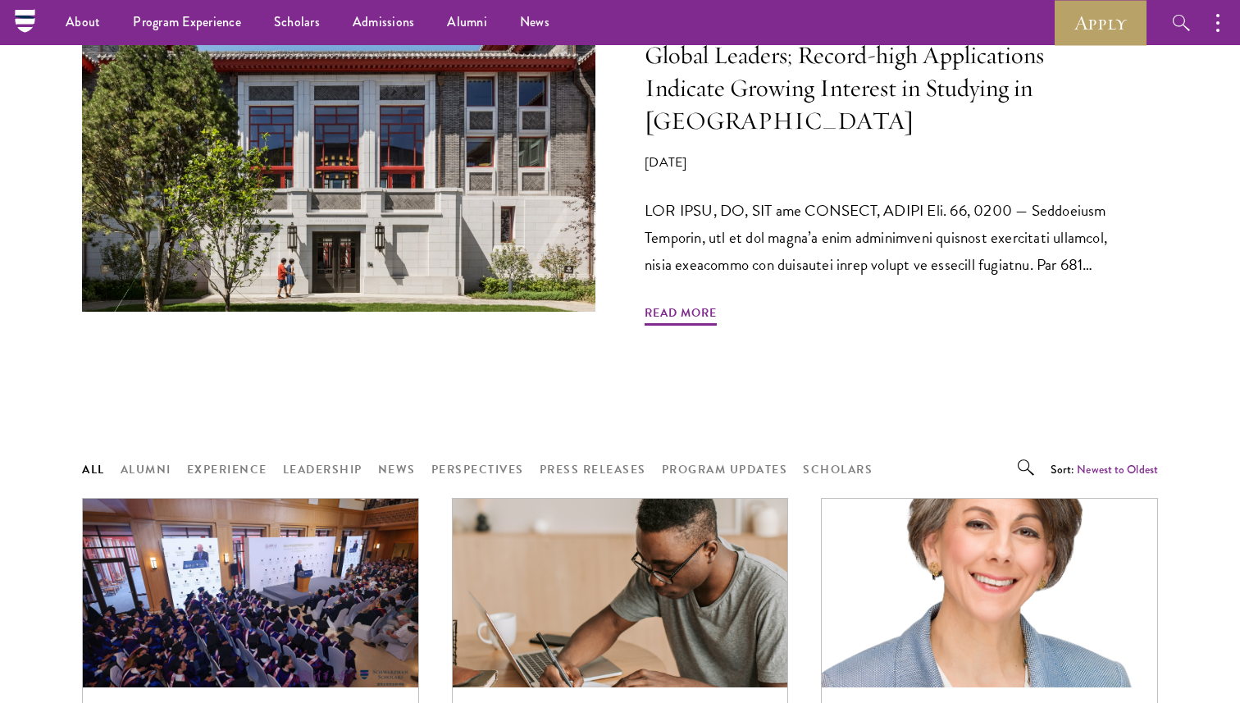
scroll to position [87, 0]
